Goal: Check status

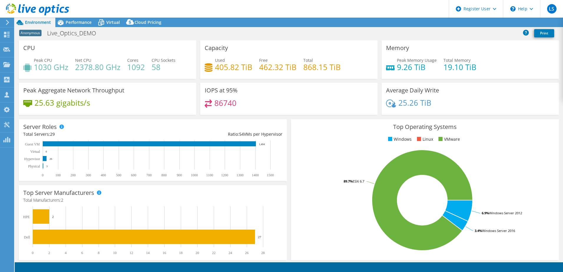
select select "USEast"
select select "USD"
click at [10, 33] on icon at bounding box center [6, 35] width 7 height 6
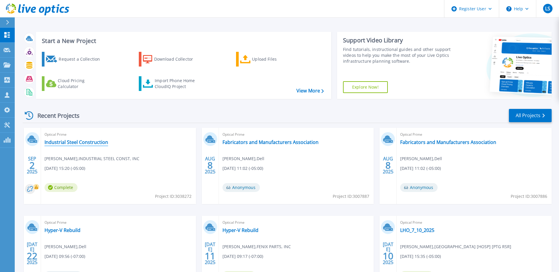
click at [98, 139] on link "Industrial Steel Construction" at bounding box center [76, 142] width 64 height 6
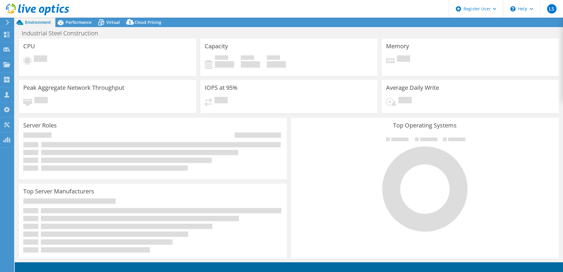
select select "USD"
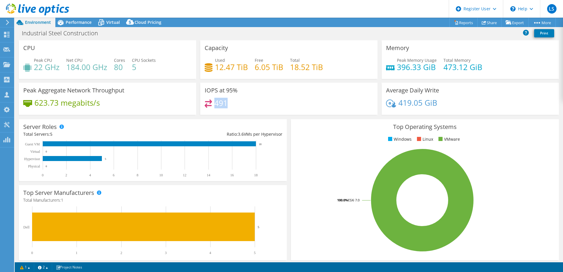
drag, startPoint x: 225, startPoint y: 105, endPoint x: 213, endPoint y: 100, distance: 12.3
click at [214, 100] on h4 "491" at bounding box center [220, 103] width 13 height 6
drag, startPoint x: 213, startPoint y: 100, endPoint x: 198, endPoint y: 106, distance: 16.3
click at [198, 105] on div "IOPS at 95% 491" at bounding box center [288, 99] width 181 height 32
